Goal: Task Accomplishment & Management: Complete application form

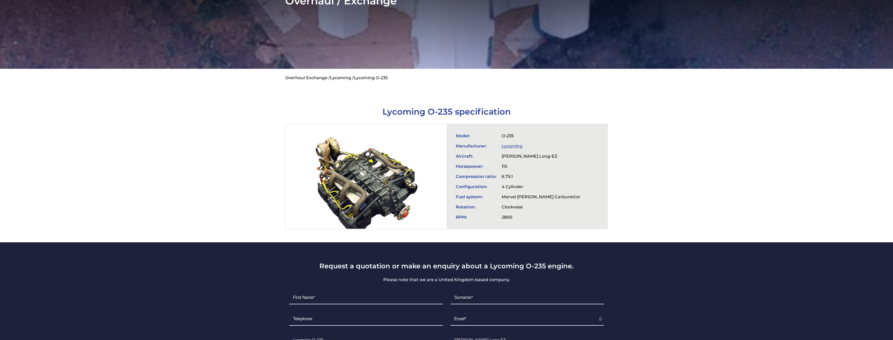
scroll to position [52, 0]
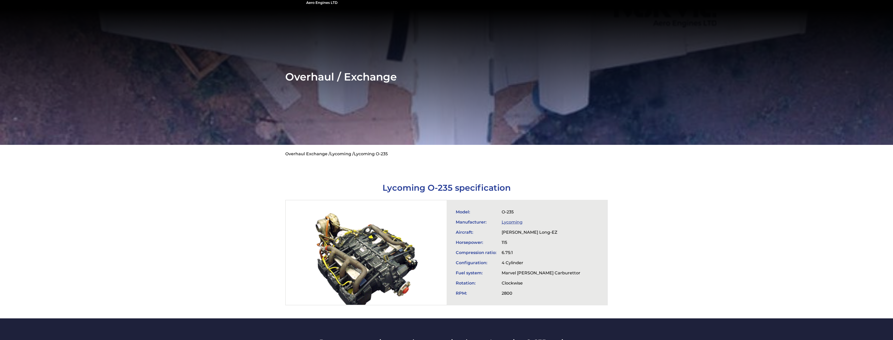
click at [342, 151] on link "Lycoming /" at bounding box center [342, 153] width 24 height 5
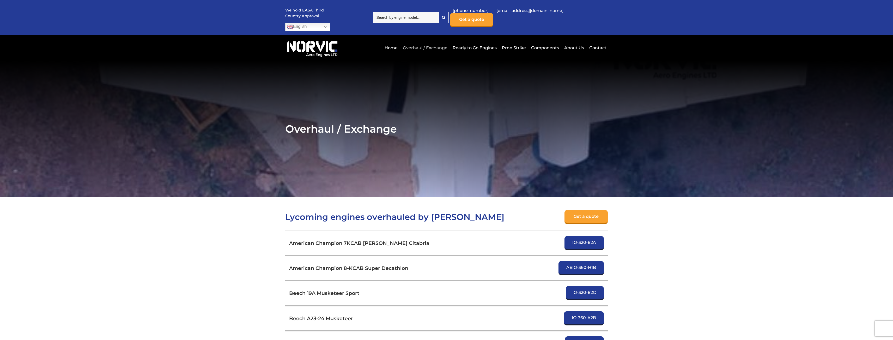
click at [431, 41] on link "Overhaul / Exchange" at bounding box center [424, 47] width 47 height 13
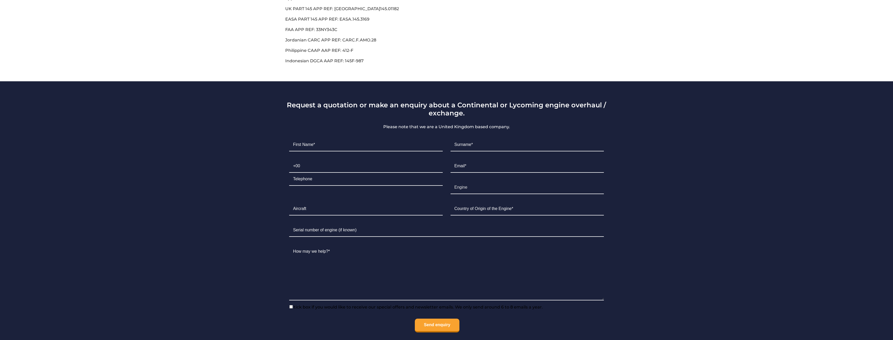
scroll to position [339, 0]
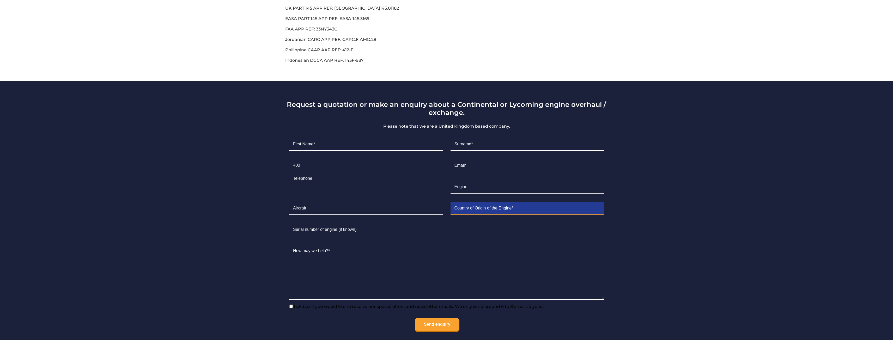
click at [504, 202] on input "Contact form" at bounding box center [527, 208] width 154 height 13
click at [649, 193] on section "Request a quotation or make an enquiry about a Continental or Lycoming engine o…" at bounding box center [446, 215] width 893 height 268
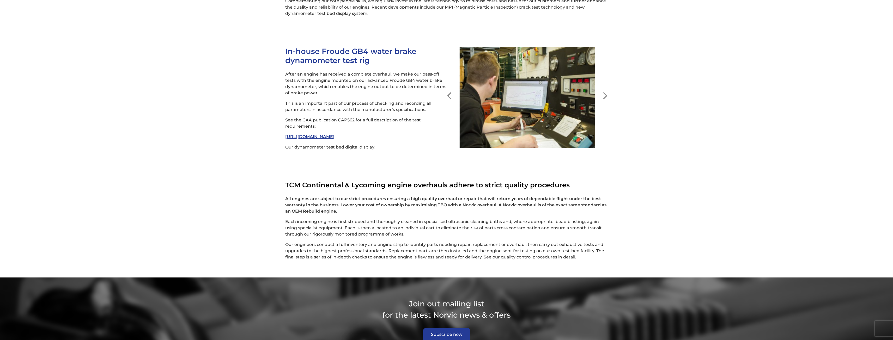
scroll to position [1304, 0]
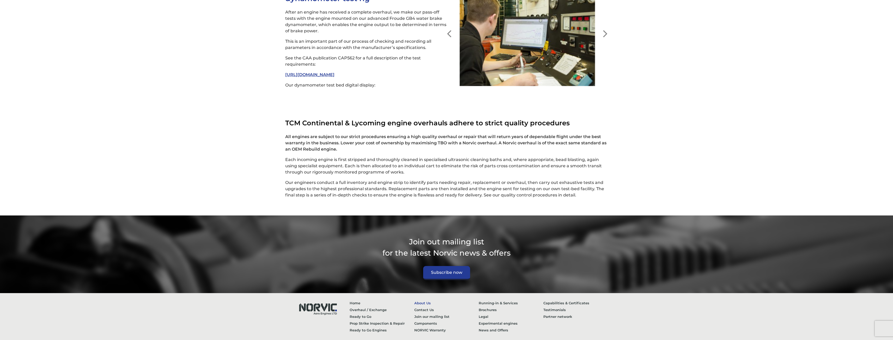
click at [423, 300] on link "About Us" at bounding box center [446, 303] width 64 height 7
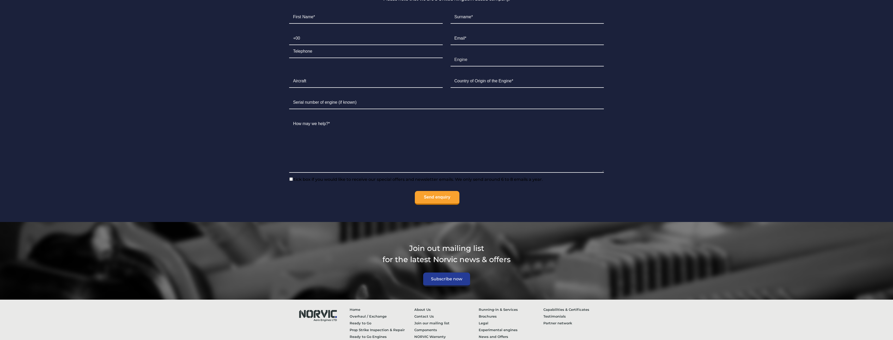
scroll to position [1990, 0]
click at [316, 306] on img at bounding box center [317, 315] width 47 height 18
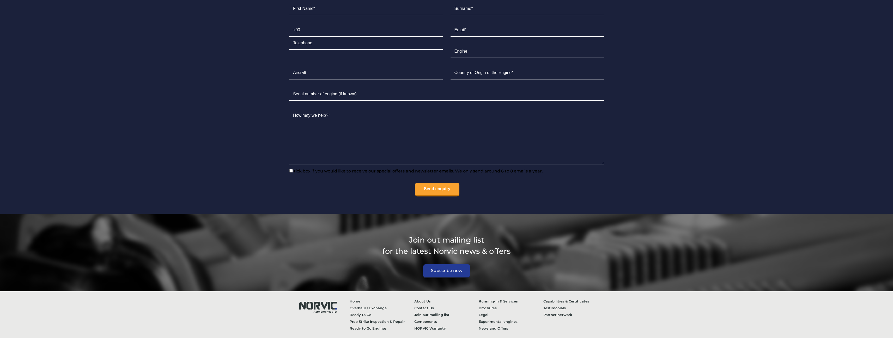
scroll to position [1953, 0]
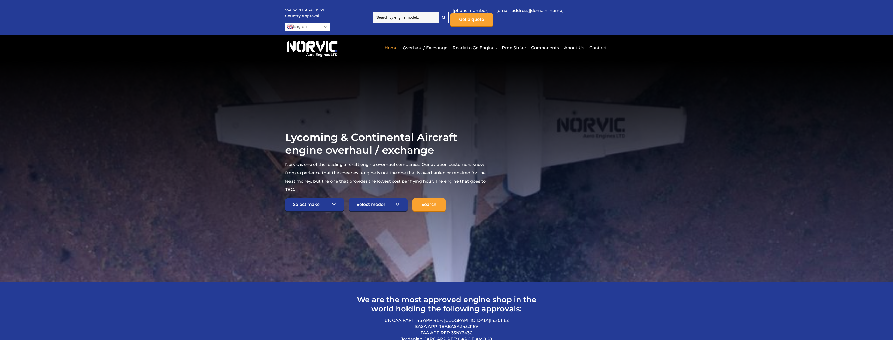
click at [330, 23] on link "English" at bounding box center [307, 27] width 45 height 8
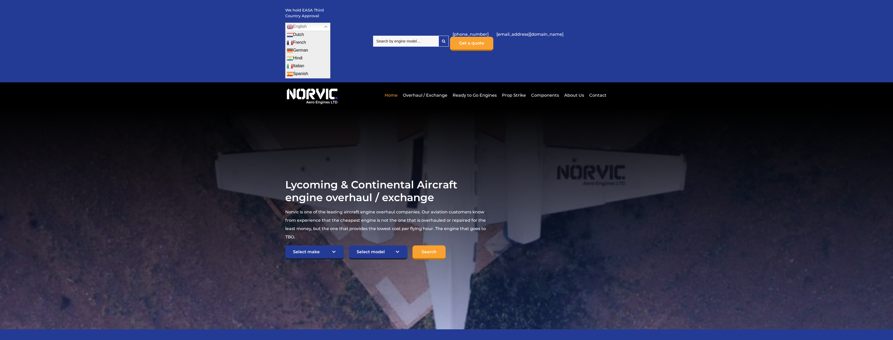
click at [292, 42] on div "We hold EASA Third Country Approval English Dutch English French German Hindi I…" at bounding box center [329, 41] width 88 height 75
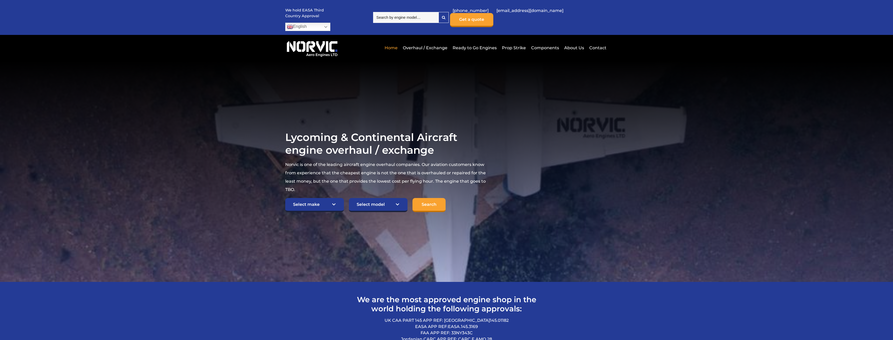
click at [438, 13] on input "search" at bounding box center [405, 17] width 65 height 11
click at [402, 14] on input "search" at bounding box center [405, 17] width 65 height 11
click at [401, 12] on input "O" at bounding box center [405, 17] width 65 height 11
drag, startPoint x: 382, startPoint y: 11, endPoint x: 358, endPoint y: 7, distance: 24.2
click at [358, 7] on div "We hold EASA Third Country Approval English Dutch English French German Hindi I…" at bounding box center [446, 17] width 322 height 35
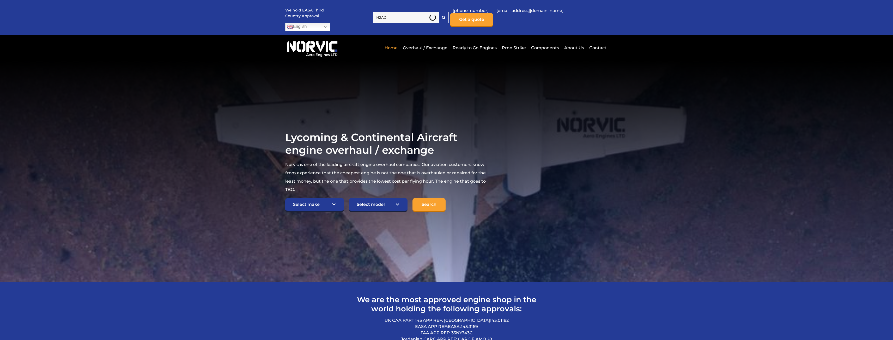
click at [399, 19] on div "We hold EASA Third Country Approval English Dutch English French German Hindi I…" at bounding box center [446, 17] width 322 height 35
drag, startPoint x: 405, startPoint y: 11, endPoint x: 371, endPoint y: 11, distance: 34.2
click at [371, 11] on div "We hold EASA Third Country Approval English Dutch English French German Hindi I…" at bounding box center [446, 17] width 322 height 35
type input "O-"
click at [410, 18] on input "O-" at bounding box center [405, 17] width 65 height 11
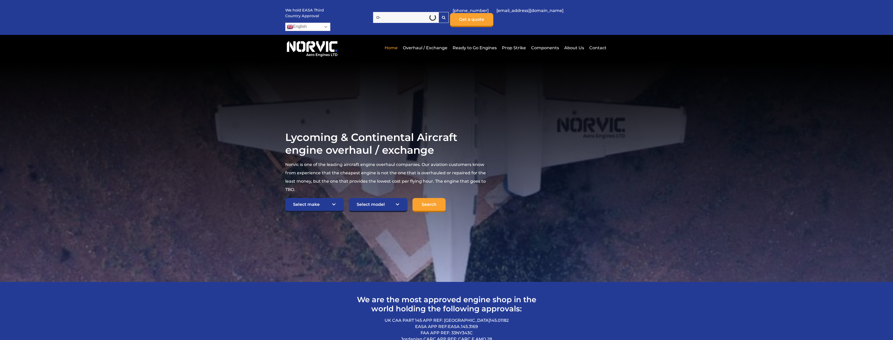
drag, startPoint x: 405, startPoint y: 13, endPoint x: 366, endPoint y: 10, distance: 38.8
click at [368, 10] on div "We hold EASA Third Country Approval English Dutch English French German Hindi I…" at bounding box center [446, 17] width 322 height 35
click at [399, 16] on input "search" at bounding box center [405, 17] width 65 height 11
drag, startPoint x: 393, startPoint y: 13, endPoint x: 389, endPoint y: 11, distance: 4.1
click at [393, 13] on input "search" at bounding box center [405, 17] width 65 height 11
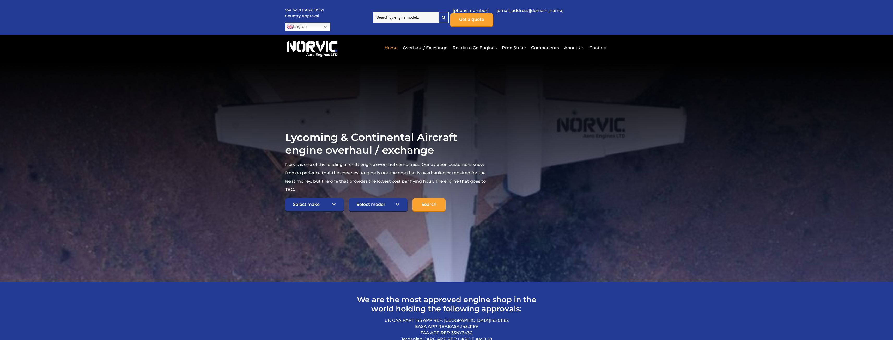
click at [389, 12] on input "search" at bounding box center [405, 17] width 65 height 11
click at [566, 94] on section "Lycoming & Continental Aircraft engine overhaul / exchange Norvic is one of the…" at bounding box center [446, 171] width 893 height 221
drag, startPoint x: 322, startPoint y: 191, endPoint x: 338, endPoint y: 191, distance: 16.7
click at [322, 198] on select "Select make TCM Continental Lycoming" at bounding box center [314, 205] width 59 height 14
select select "Lycoming"
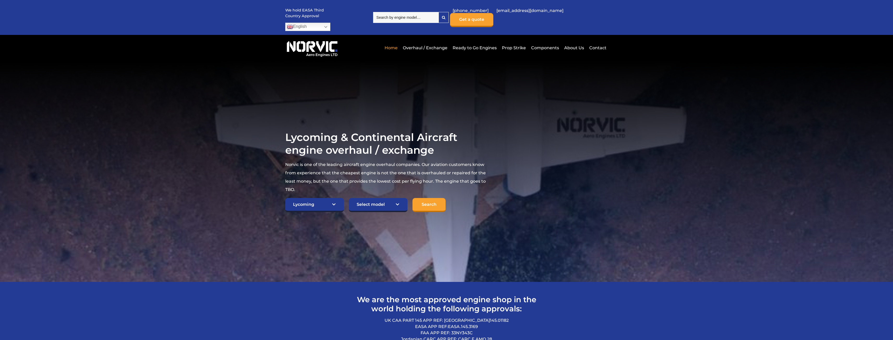
click at [285, 198] on select "Select make TCM Continental Lycoming" at bounding box center [314, 205] width 59 height 14
click at [369, 198] on select "Select model American Champion 7KCAB Bellanca Citabria IO-320-E2A Beech 23 Musk…" at bounding box center [378, 205] width 59 height 14
select select "647"
click at [349, 198] on select "Select model American Champion 7KCAB Bellanca Citabria IO-320-E2A Beech 23 Musk…" at bounding box center [378, 205] width 59 height 14
click at [425, 198] on input "Search" at bounding box center [428, 205] width 33 height 14
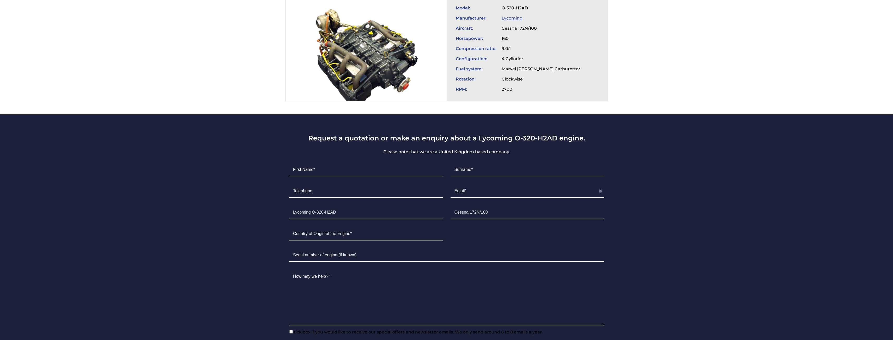
scroll to position [261, 0]
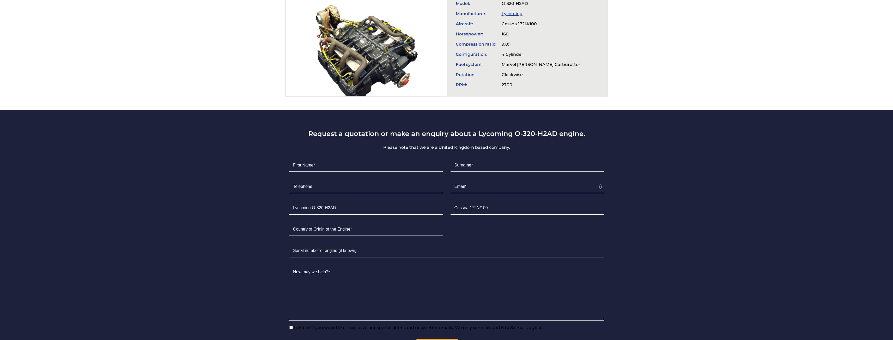
click at [380, 228] on li "Country of Origin*" at bounding box center [365, 229] width 161 height 21
click at [381, 223] on input "Contact form" at bounding box center [366, 229] width 154 height 13
type input "French Guiana (Guyane française)"
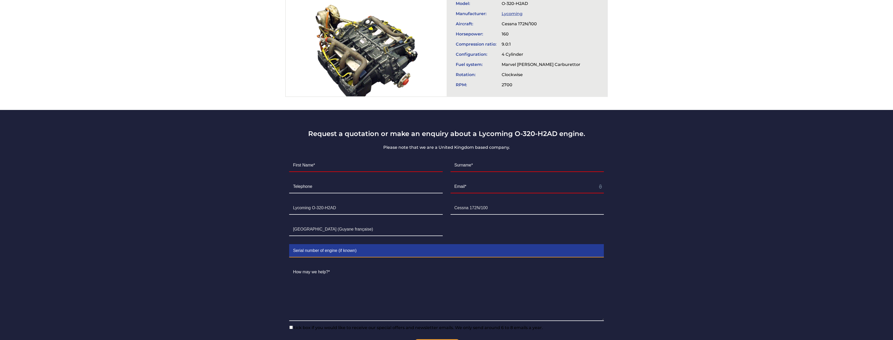
click at [451, 245] on input "Contact form" at bounding box center [446, 251] width 315 height 13
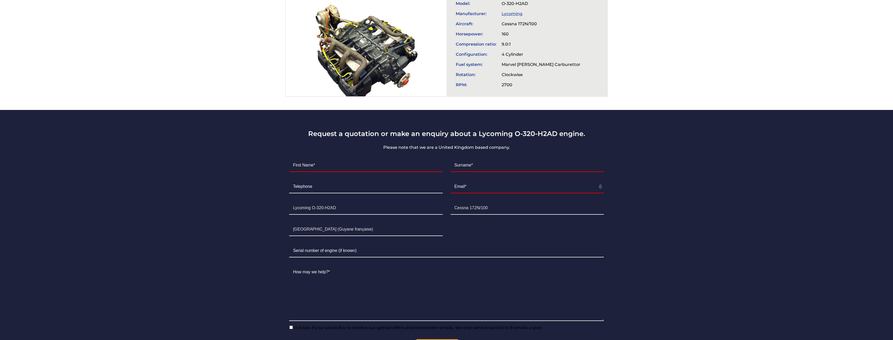
click at [468, 227] on ul "First Name* The field is required. Surname* The field is required. Telephone Em…" at bounding box center [446, 256] width 322 height 203
click at [468, 223] on ul "First Name* The field is required. Surname* The field is required. Telephone Em…" at bounding box center [446, 256] width 322 height 203
click at [395, 223] on input "French Guiana (Guyane française)" at bounding box center [366, 229] width 154 height 13
drag, startPoint x: 371, startPoint y: 222, endPoint x: 262, endPoint y: 212, distance: 109.2
click at [263, 212] on section "Request a quotation or make an enquiry about a Lycoming O-320-H2AD engine. The …" at bounding box center [446, 240] width 893 height 260
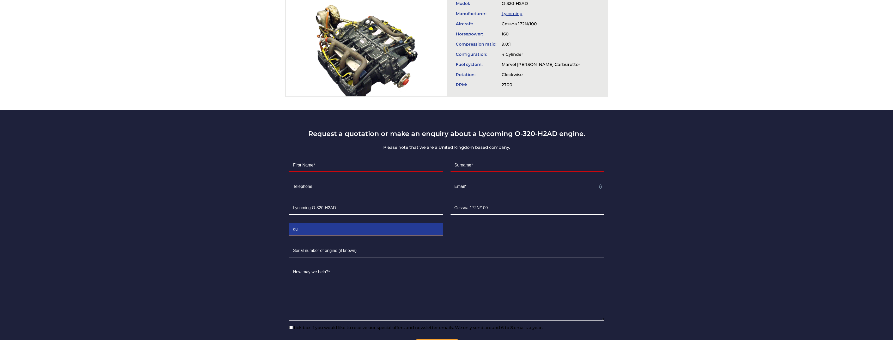
type input "g"
type input "French Guiana"
click at [263, 225] on section "Request a quotation or make an enquiry about a Lycoming O-320-H2AD engine. The …" at bounding box center [446, 240] width 893 height 260
click at [295, 223] on input "French Guiana" at bounding box center [366, 229] width 154 height 13
drag, startPoint x: 259, startPoint y: 238, endPoint x: 267, endPoint y: 240, distance: 9.1
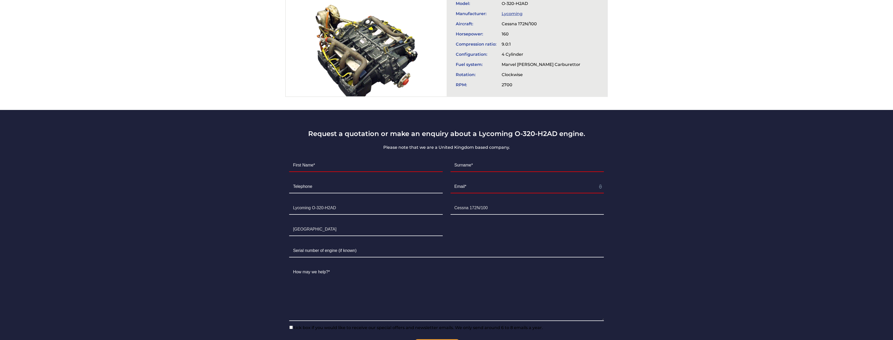
click at [259, 238] on section "Request a quotation or make an enquiry about a Lycoming O-320-H2AD engine. The …" at bounding box center [446, 240] width 893 height 260
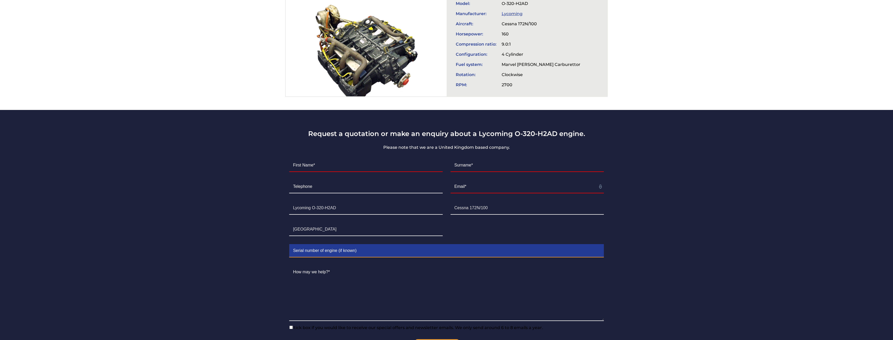
click at [317, 245] on input "Contact form" at bounding box center [446, 251] width 315 height 13
paste input "RL-1721-76T"
type input "RL-1721-76T"
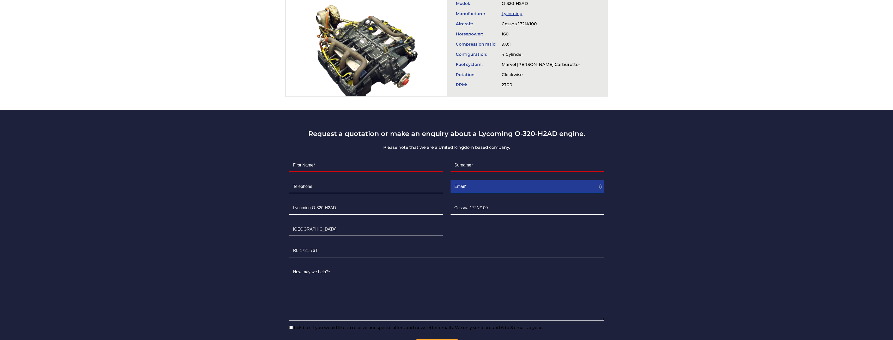
click at [488, 182] on input "Contact form" at bounding box center [527, 186] width 154 height 13
type input "acb.caymat@gmail.com"
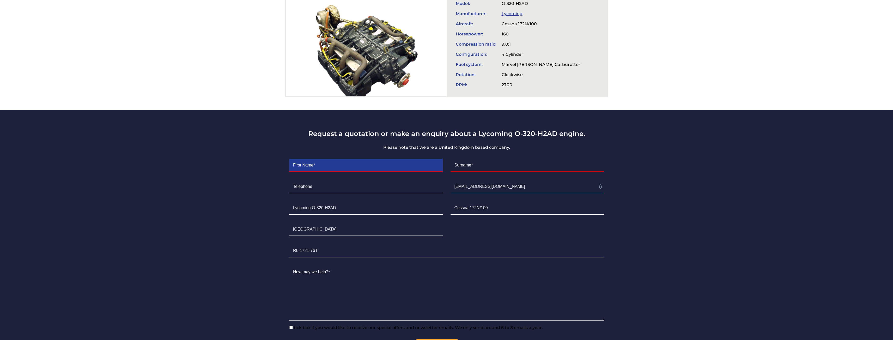
click at [388, 159] on input "Contact form" at bounding box center [366, 165] width 154 height 13
type input "Grégory"
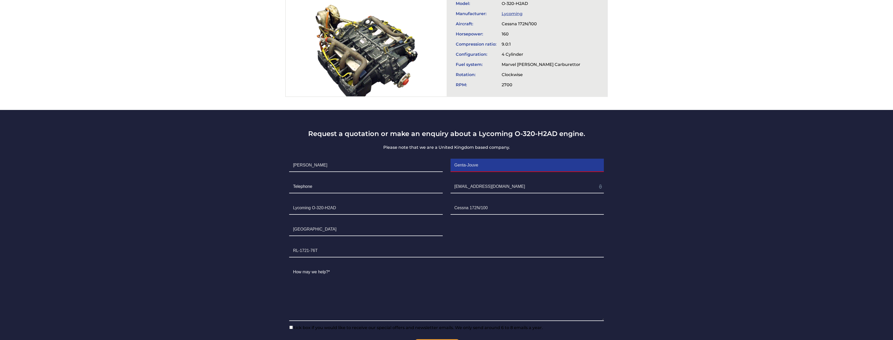
type input "Genta-Jouve"
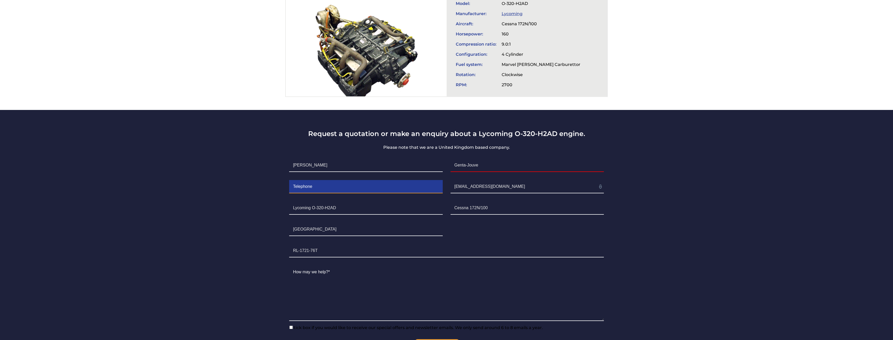
click at [345, 180] on input "Contact form" at bounding box center [366, 186] width 154 height 13
click at [648, 235] on section "Request a quotation or make an enquiry about a Lycoming O-320-H2AD engine. Plea…" at bounding box center [446, 240] width 893 height 260
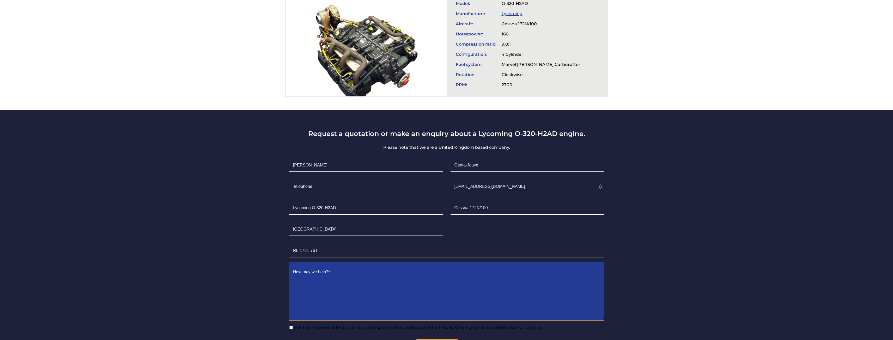
click at [335, 271] on textarea "Contact form" at bounding box center [446, 293] width 315 height 55
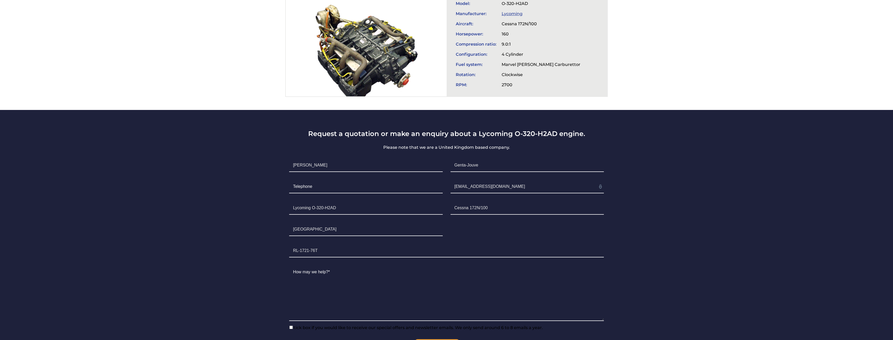
click at [624, 271] on section "Request a quotation or make an enquiry about a Lycoming O-320-H2AD engine. Plea…" at bounding box center [446, 240] width 893 height 260
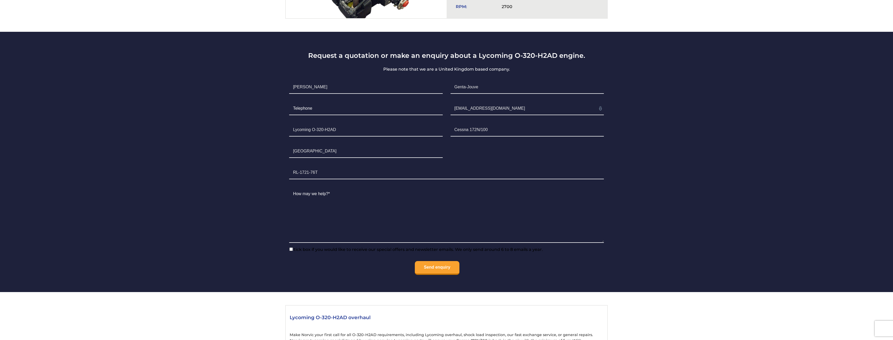
click at [294, 247] on span "tick box if you would like to receive our special offers and newsletter emails.…" at bounding box center [418, 249] width 250 height 5
click at [293, 248] on input"] "tick box if you would like to receive our special offers and newsletter emails.…" at bounding box center [290, 249] width 3 height 3
click at [333, 244] on ul "First Name* Grégory Surname* Genta-Jouve Telephone Email* acb.caymat@gmail.com …" at bounding box center [446, 178] width 322 height 203
click at [316, 238] on li "How may we help?* The field is required." at bounding box center [446, 216] width 322 height 64
click at [304, 247] on span "tick box if you would like to receive our special offers and newsletter emails.…" at bounding box center [418, 249] width 250 height 5
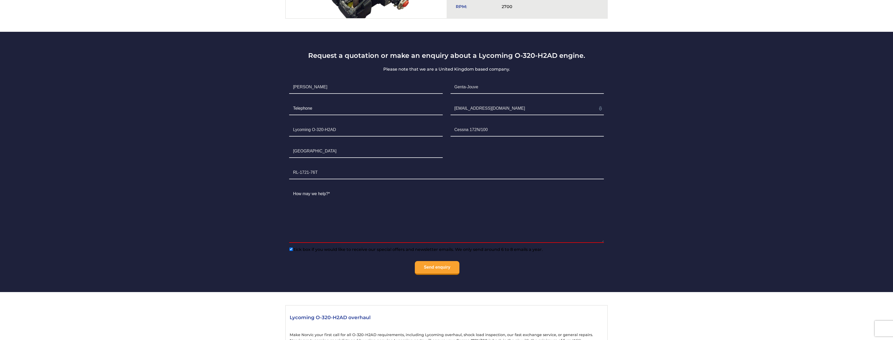
click at [293, 248] on input"] "tick box if you would like to receive our special offers and newsletter emails.…" at bounding box center [290, 249] width 3 height 3
checkbox input"] "false"
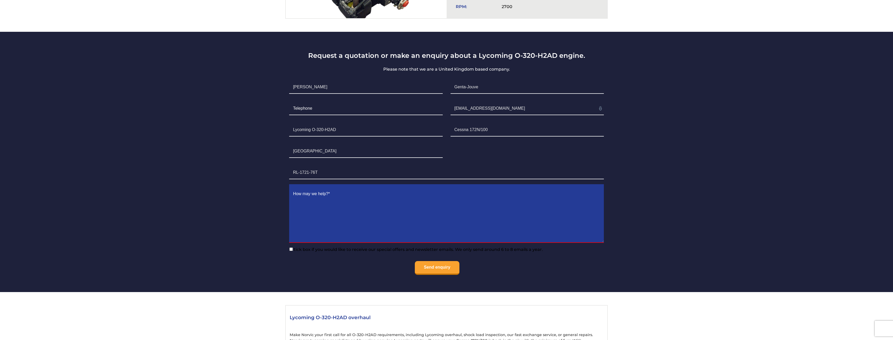
click at [320, 196] on textarea "Contact form" at bounding box center [446, 215] width 315 height 55
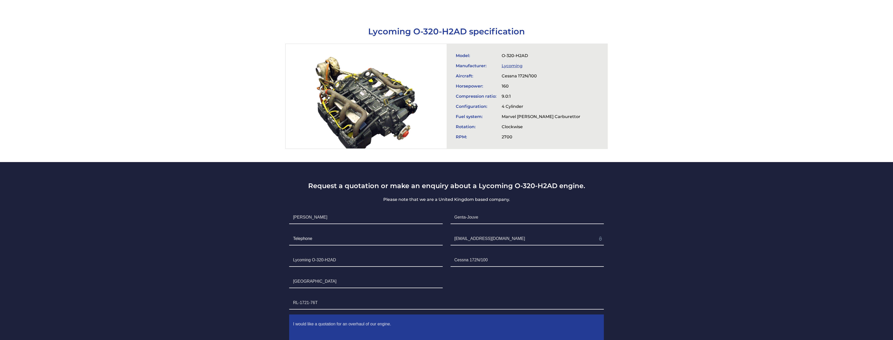
scroll to position [313, 0]
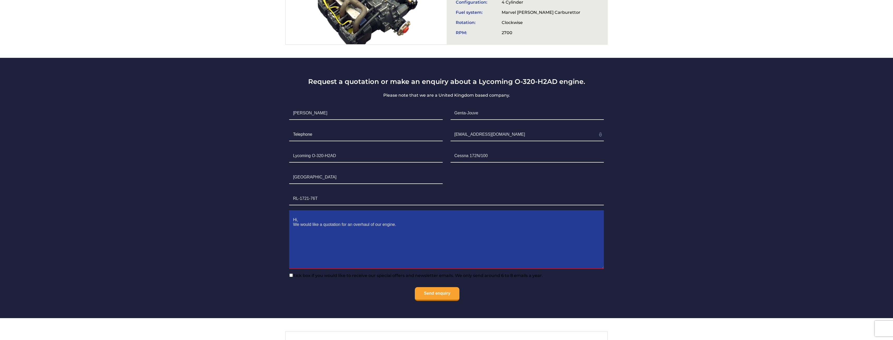
click at [405, 217] on textarea "Hi, We would like a quotation for an overhaul of our engine." at bounding box center [446, 241] width 315 height 55
type textarea "Hi, We would like a quotation for an overhaul of our engine. What would be the …"
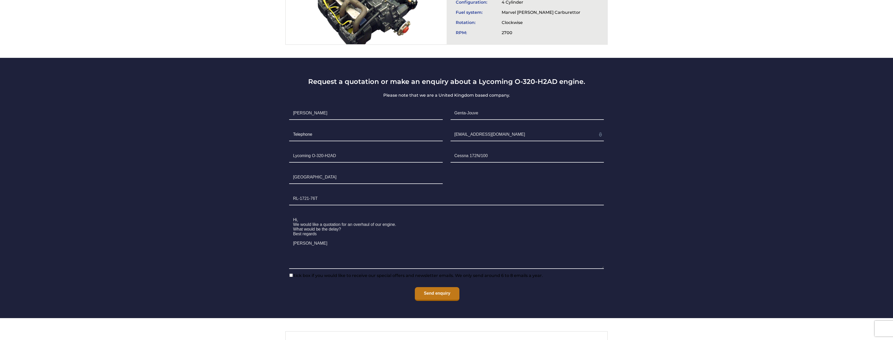
click at [442, 287] on input "Send enquiry" at bounding box center [437, 294] width 45 height 14
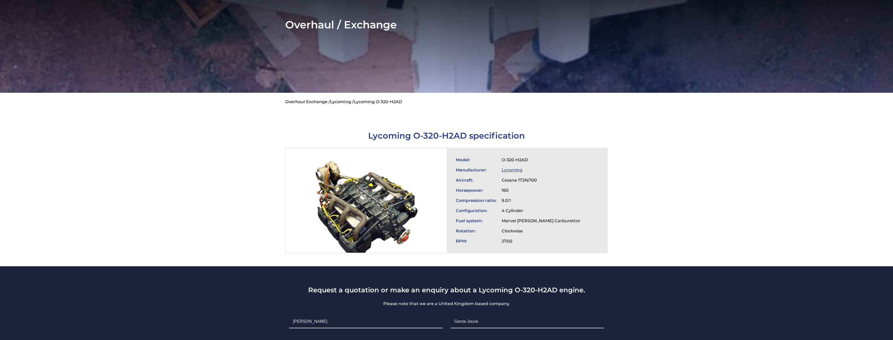
scroll to position [0, 0]
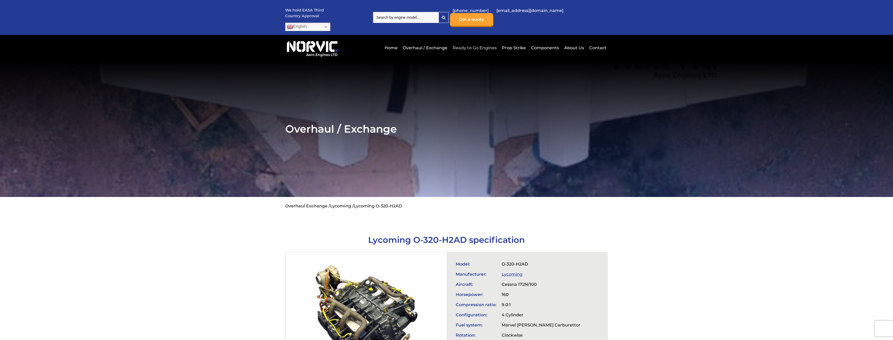
click at [488, 41] on link "Ready to Go Engines" at bounding box center [474, 47] width 47 height 13
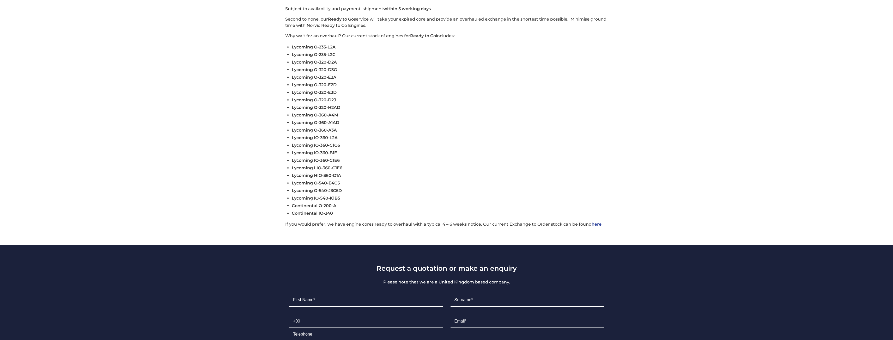
scroll to position [156, 0]
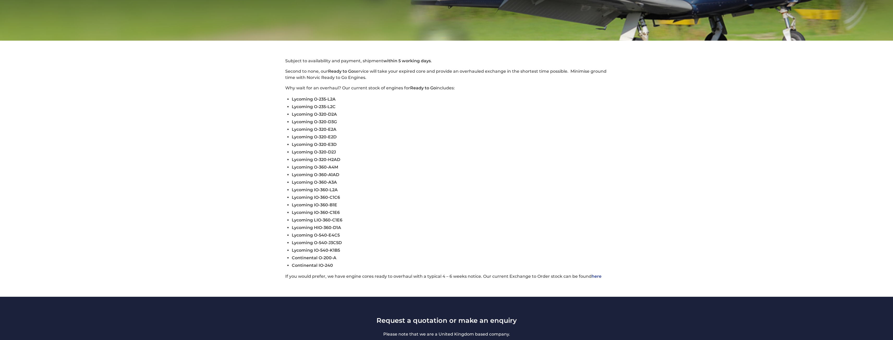
click at [429, 83] on div "Subject to availability and payment, shipment within 5 working days . Second to…" at bounding box center [446, 169] width 349 height 222
click at [406, 111] on li "Lycoming O-320-D2A" at bounding box center [450, 115] width 316 height 8
click at [337, 157] on span "Lycoming O-320-H2AD" at bounding box center [316, 159] width 48 height 5
click at [594, 274] on link "here" at bounding box center [596, 276] width 10 height 5
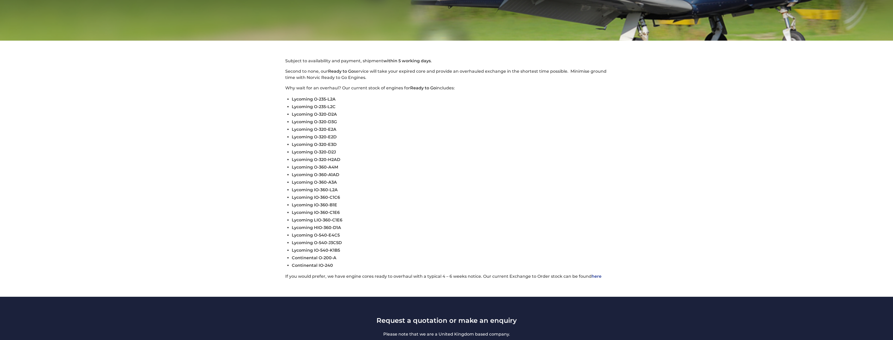
click at [595, 274] on link "here" at bounding box center [596, 276] width 10 height 5
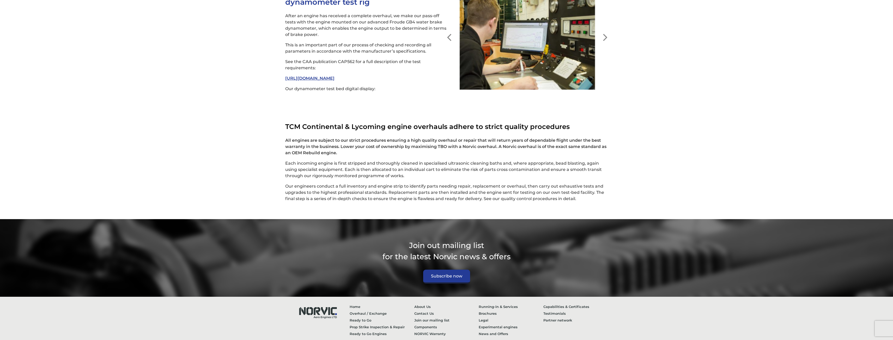
scroll to position [1304, 0]
